Goal: Task Accomplishment & Management: Manage account settings

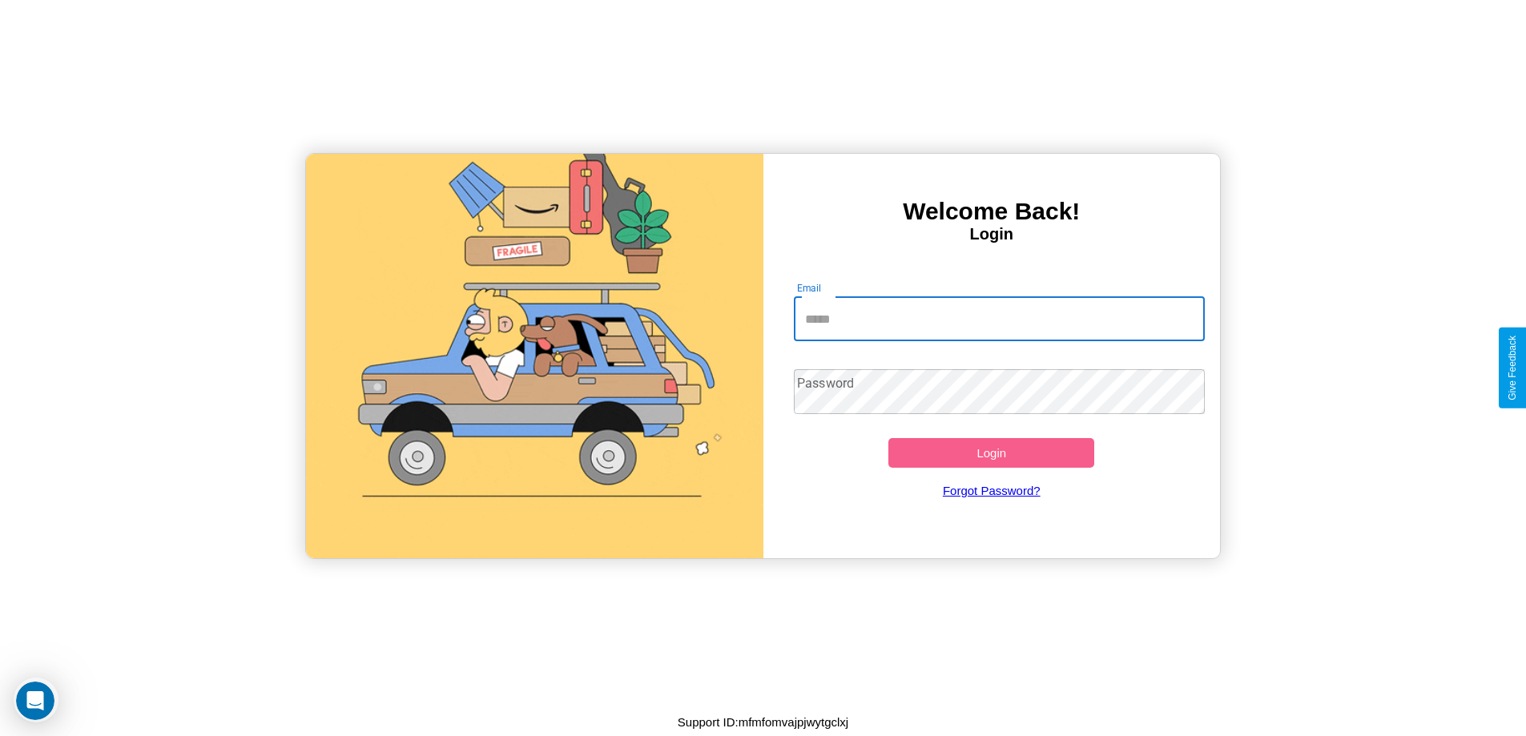
click at [999, 319] on input "Email" at bounding box center [999, 318] width 411 height 45
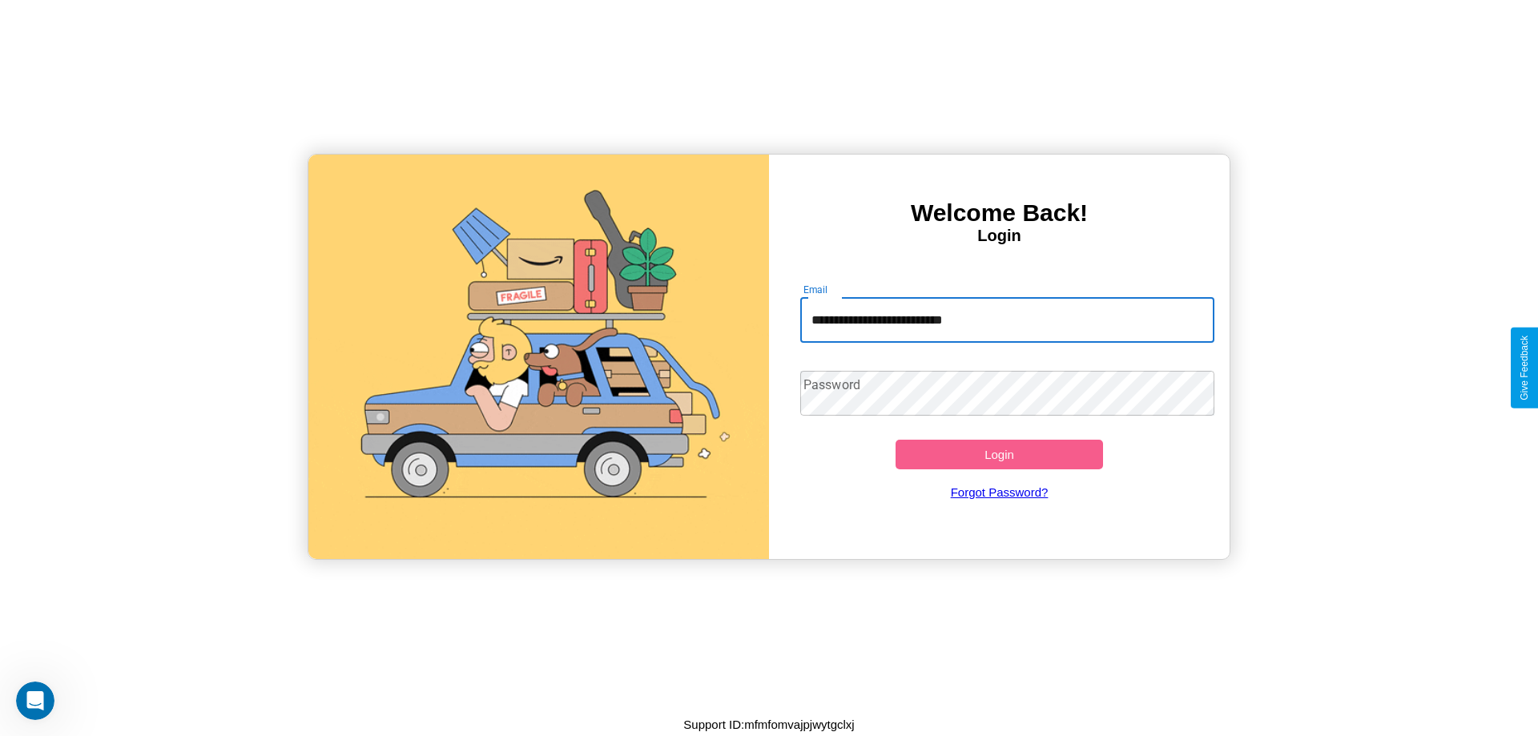
type input "**********"
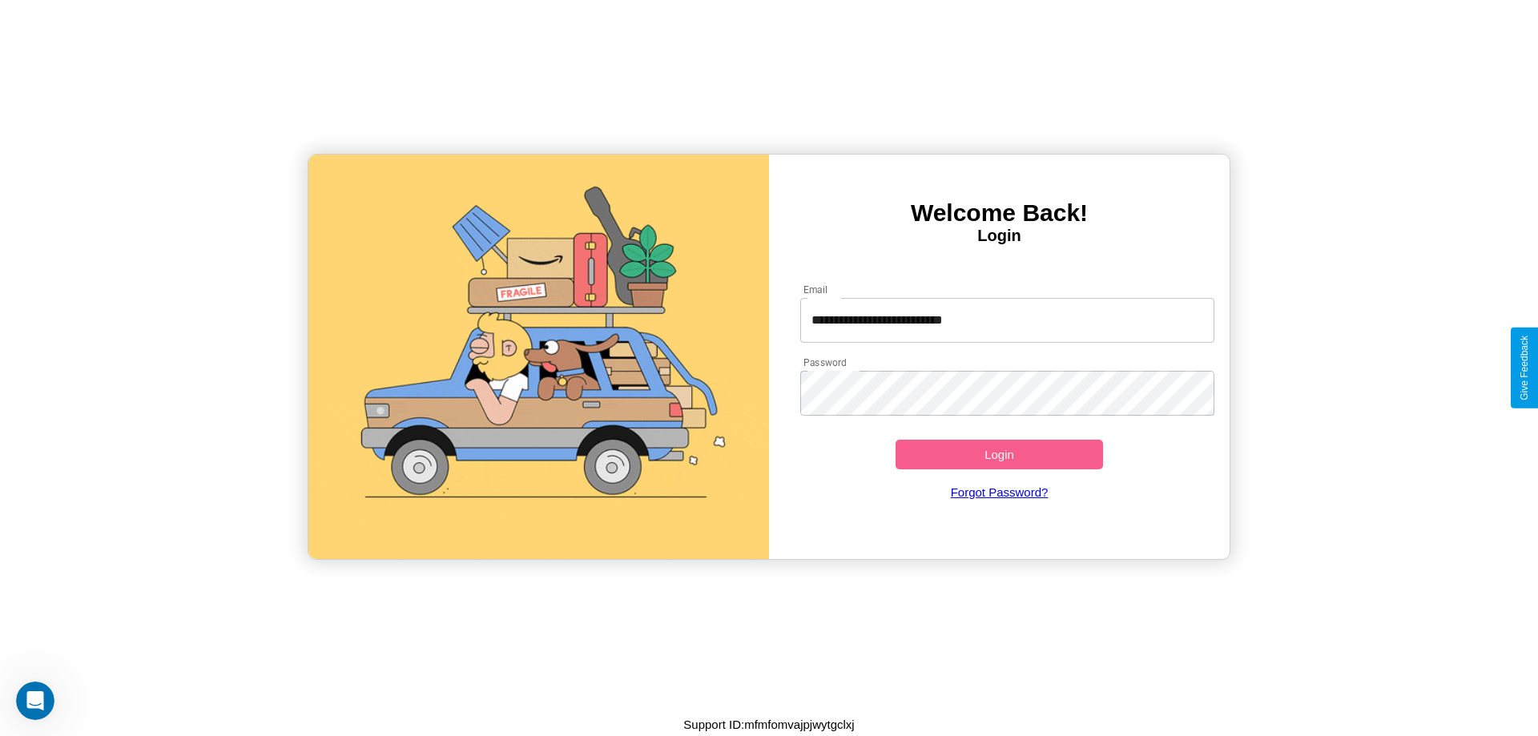
click at [999, 454] on button "Login" at bounding box center [1000, 455] width 208 height 30
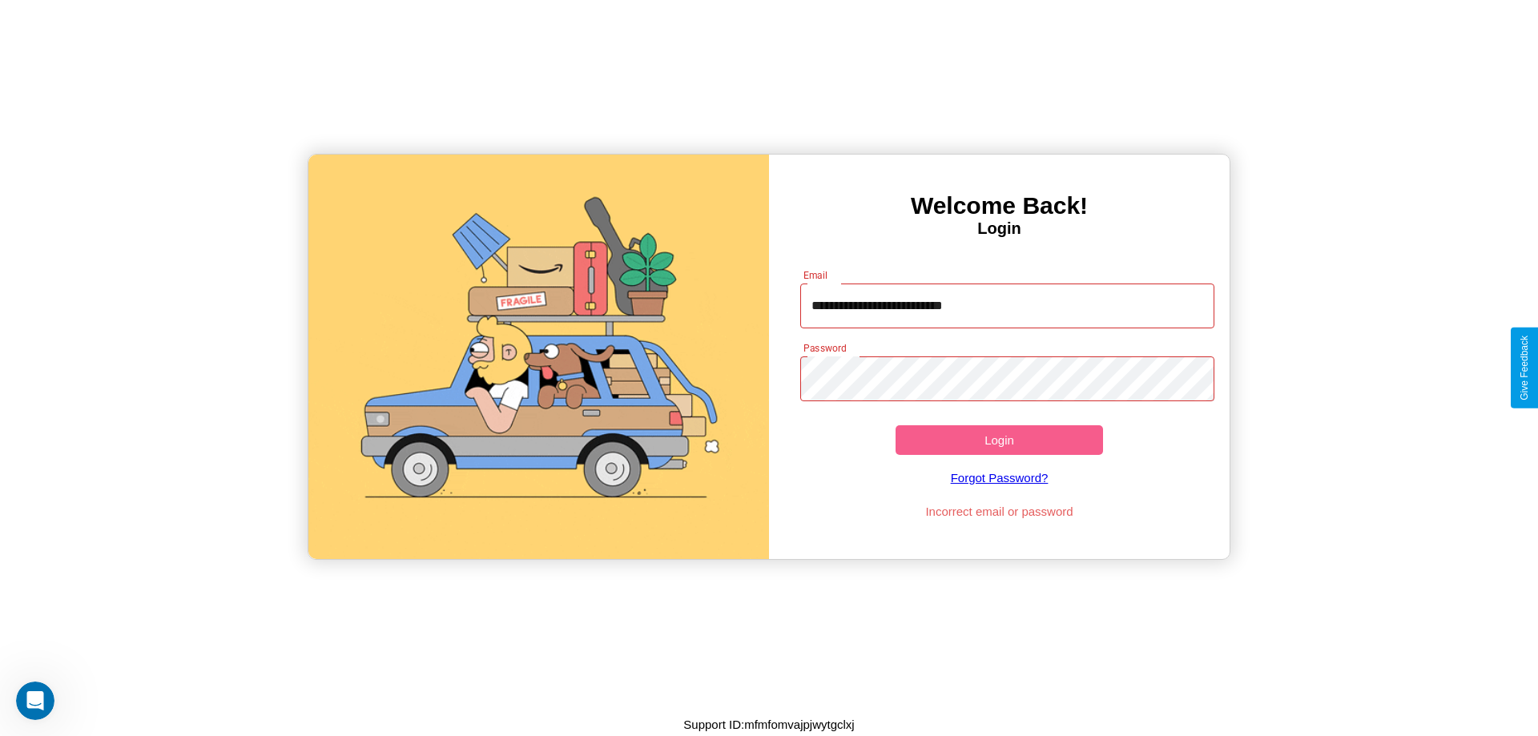
click at [999, 440] on button "Login" at bounding box center [1000, 440] width 208 height 30
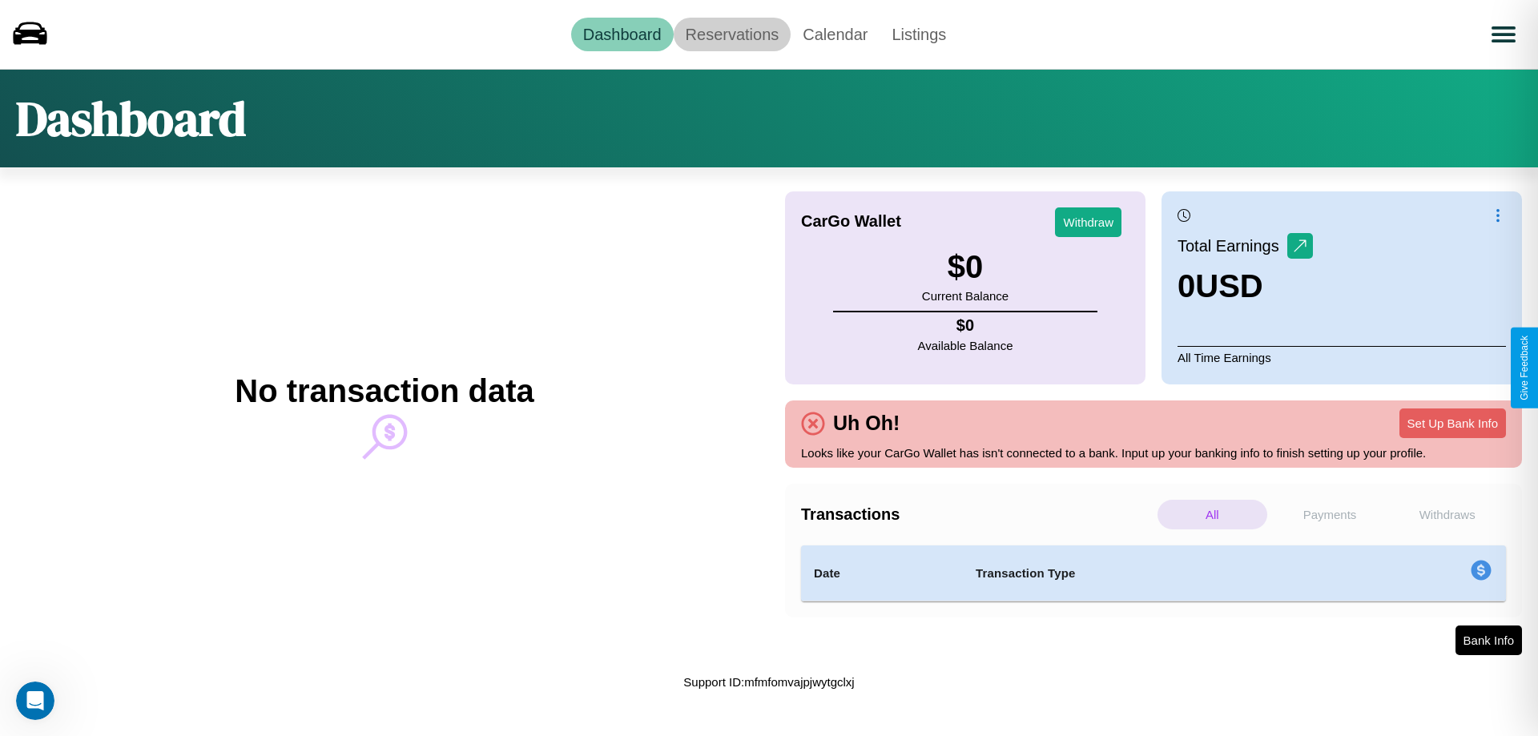
click at [731, 34] on link "Reservations" at bounding box center [733, 35] width 118 height 34
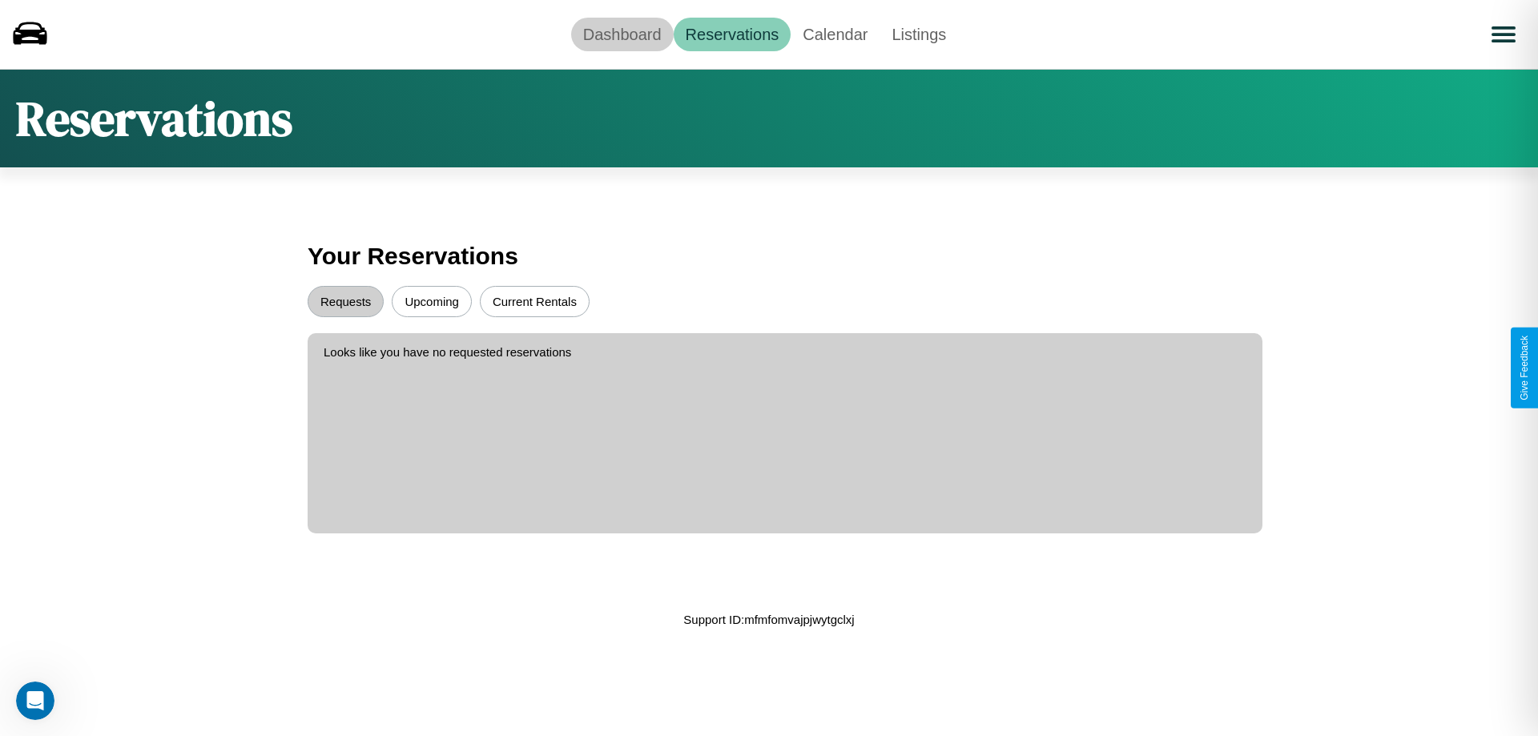
click at [622, 34] on link "Dashboard" at bounding box center [622, 35] width 103 height 34
